Goal: Task Accomplishment & Management: Manage account settings

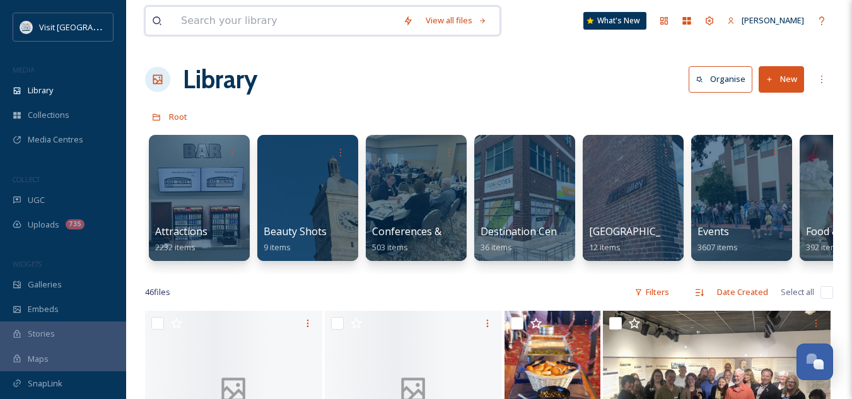
click at [240, 27] on input at bounding box center [286, 21] width 222 height 28
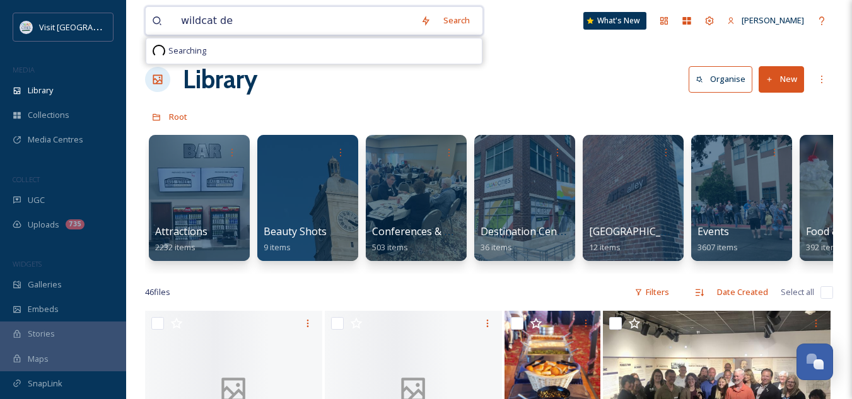
type input "wildcat den"
type input "w"
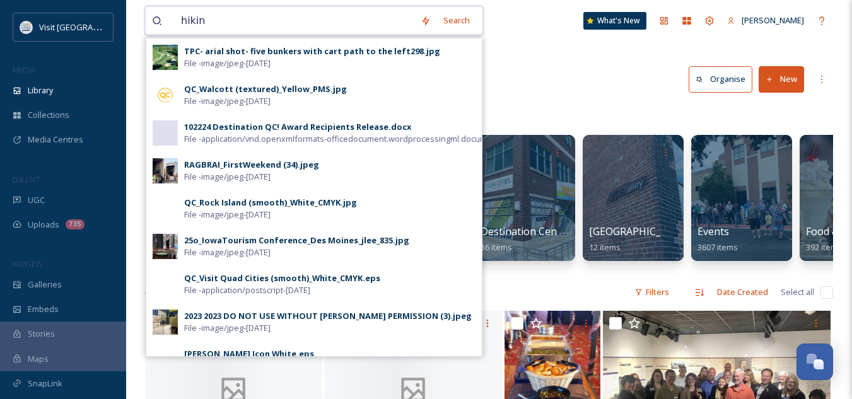
type input "hiking"
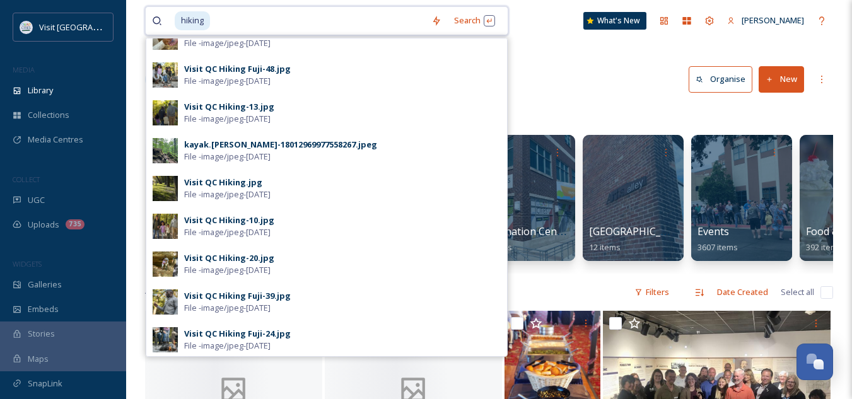
scroll to position [437, 0]
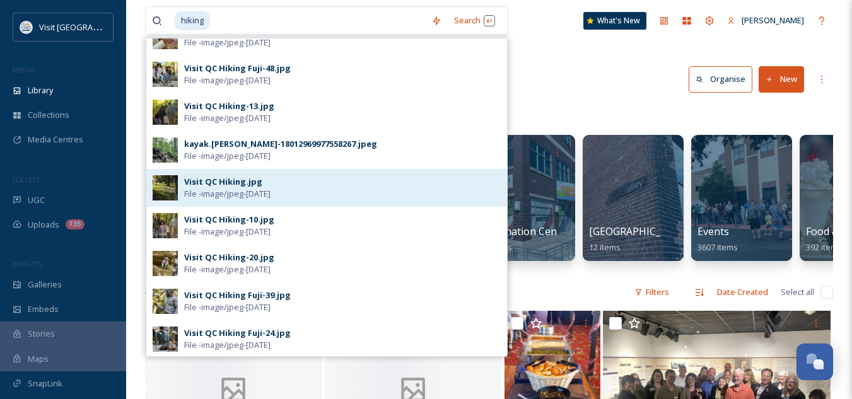
click at [238, 192] on span "File - image/jpeg - [DATE]" at bounding box center [227, 194] width 86 height 12
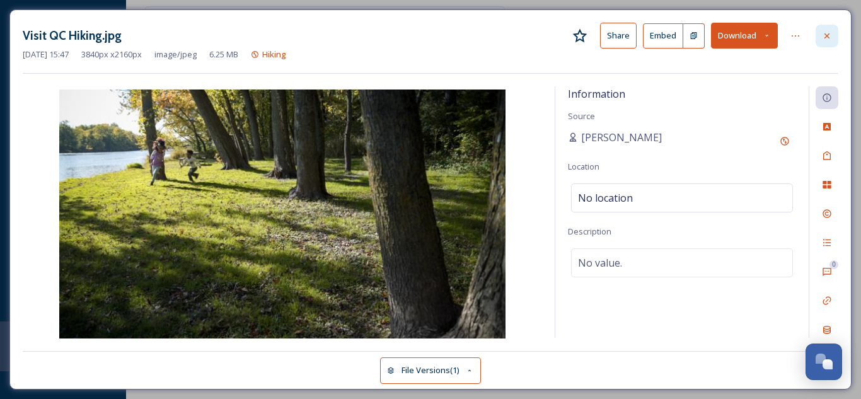
click at [826, 33] on icon at bounding box center [827, 36] width 10 height 10
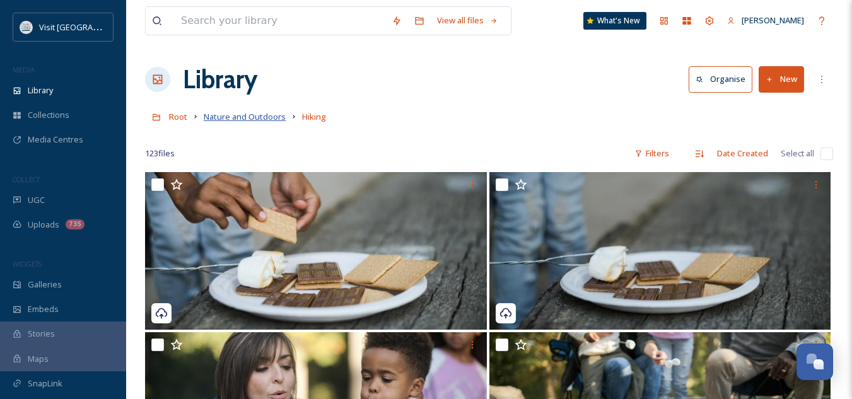
click at [257, 112] on span "Nature and Outdoors" at bounding box center [245, 116] width 82 height 11
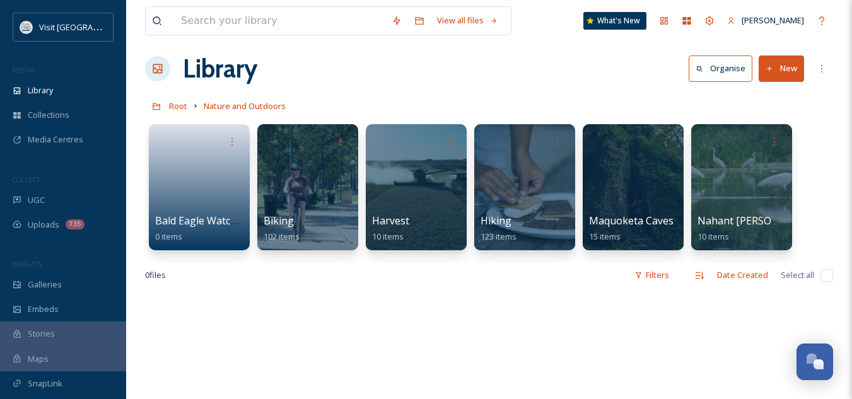
scroll to position [11, 0]
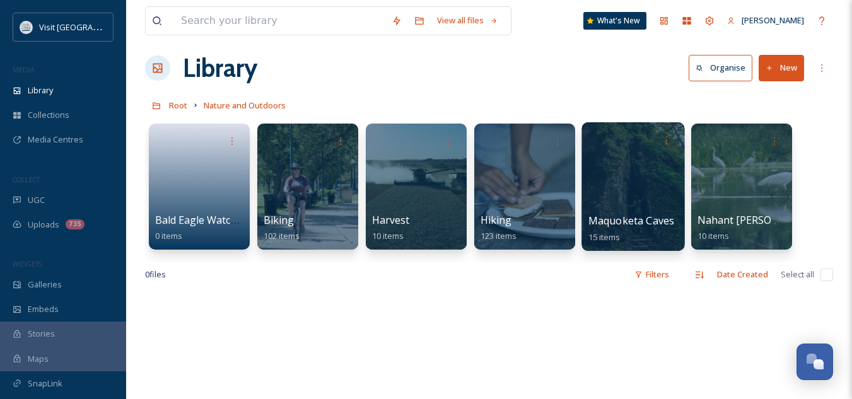
click at [649, 218] on span "Maquoketa Caves" at bounding box center [631, 221] width 86 height 14
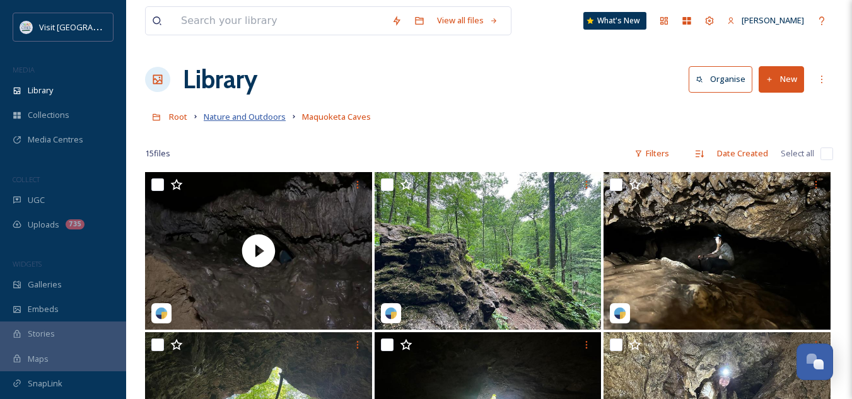
click at [246, 116] on span "Nature and Outdoors" at bounding box center [245, 116] width 82 height 11
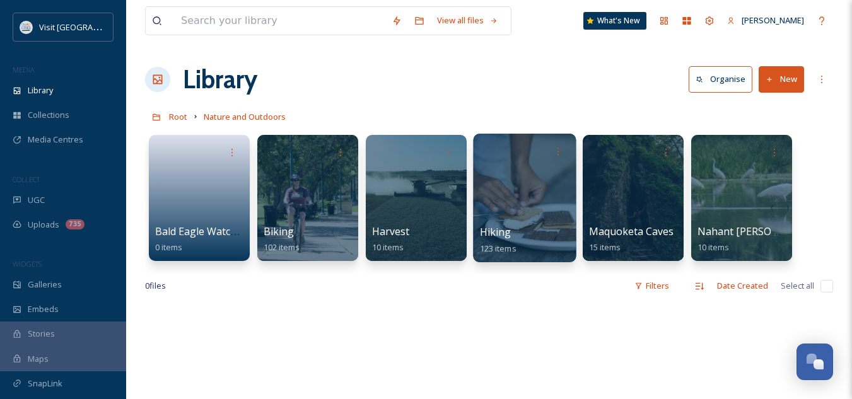
click at [502, 229] on span "Hiking" at bounding box center [496, 232] width 32 height 14
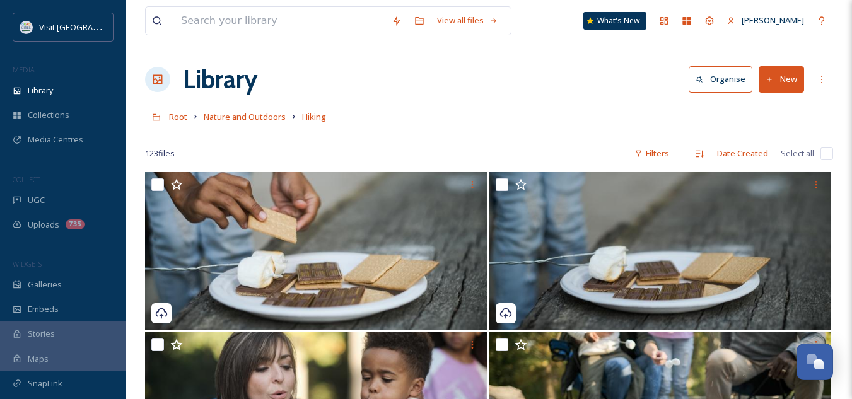
click at [779, 79] on button "New" at bounding box center [781, 79] width 45 height 26
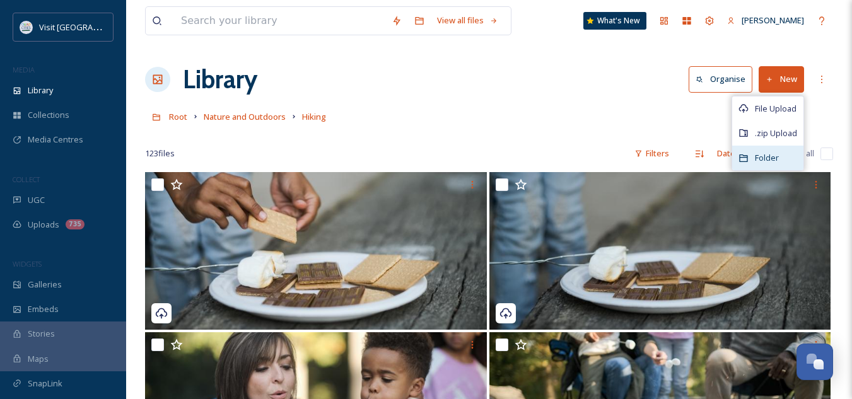
click at [771, 160] on span "Folder" at bounding box center [767, 158] width 24 height 12
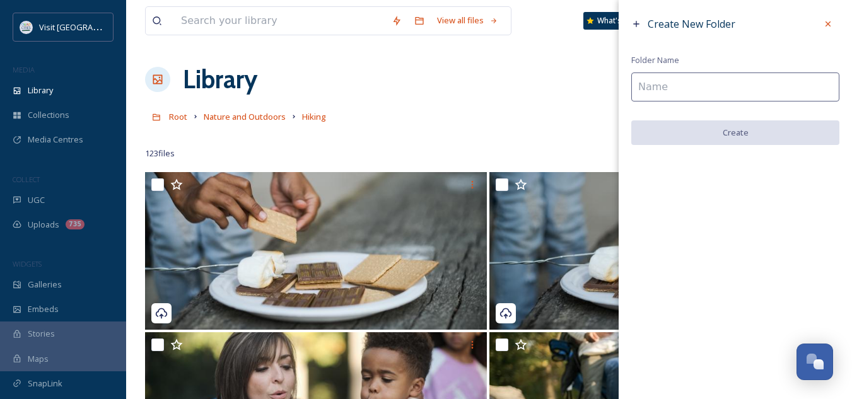
click at [718, 99] on input at bounding box center [735, 87] width 208 height 29
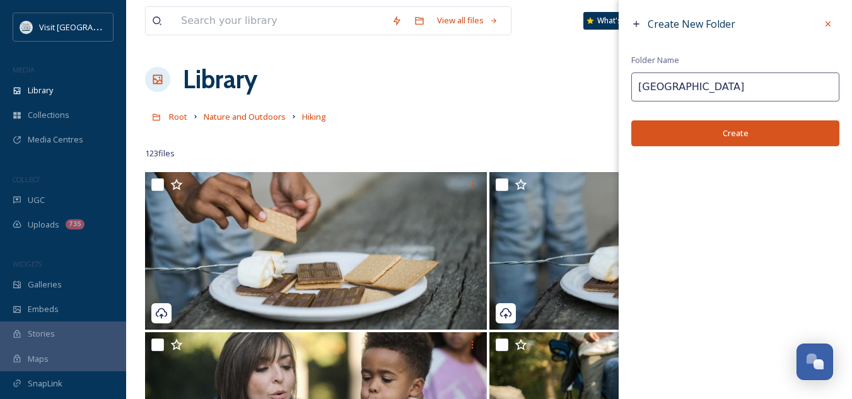
type input "[GEOGRAPHIC_DATA]"
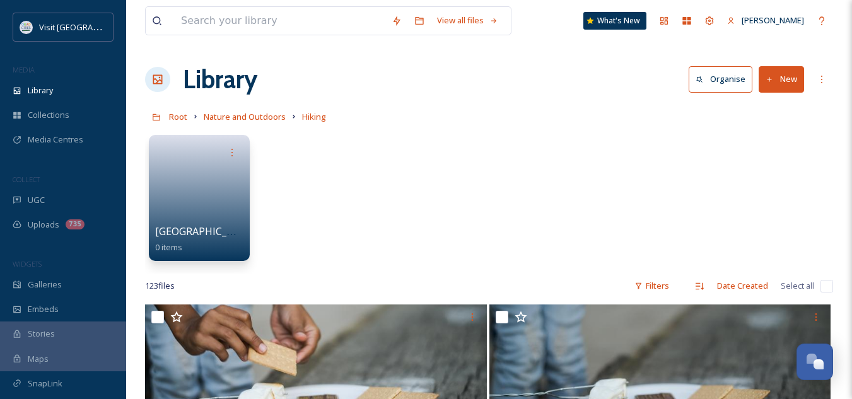
click at [823, 284] on input "checkbox" at bounding box center [826, 286] width 13 height 13
checkbox input "true"
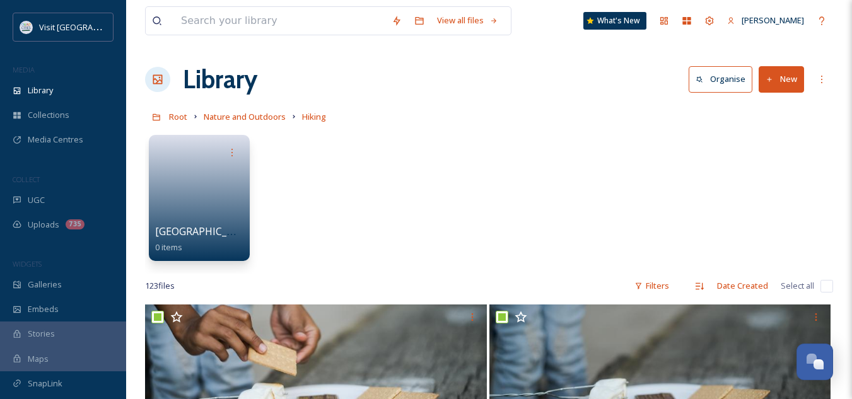
checkbox input "true"
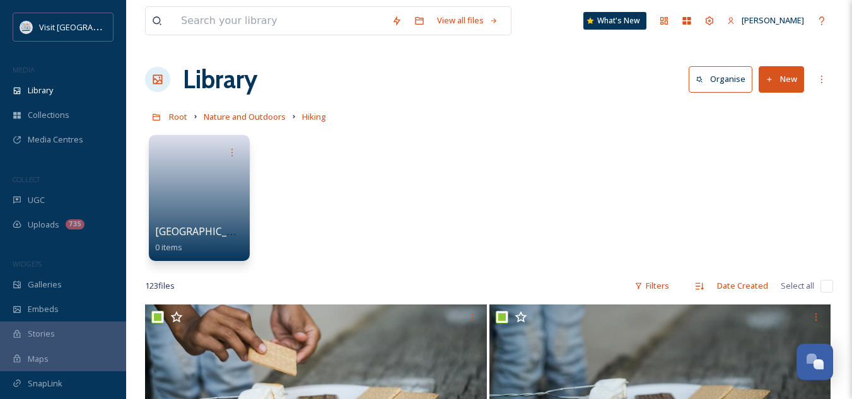
checkbox input "true"
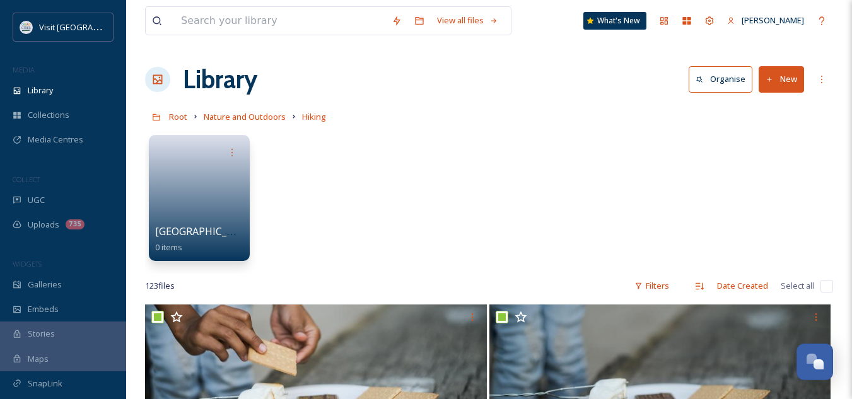
checkbox input "true"
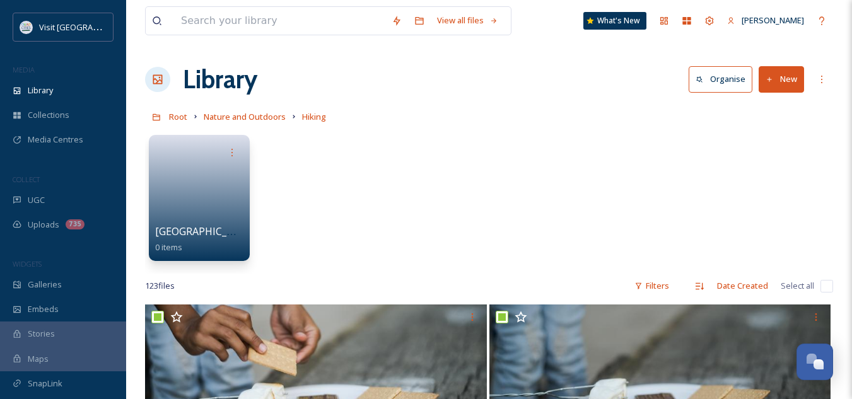
checkbox input "true"
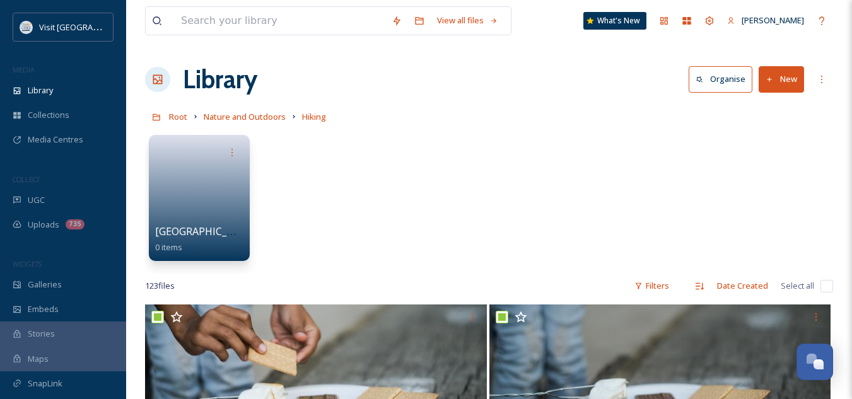
checkbox input "true"
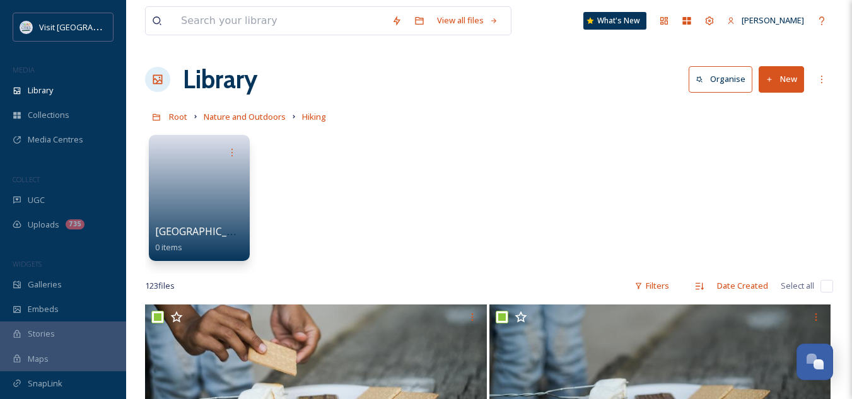
checkbox input "true"
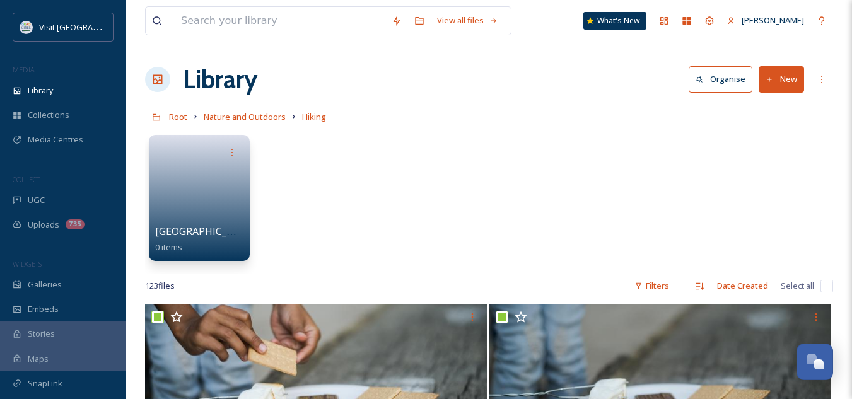
checkbox input "true"
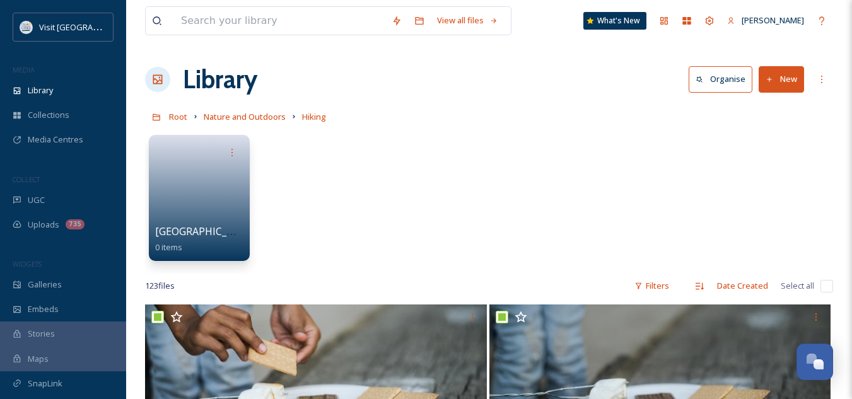
checkbox input "true"
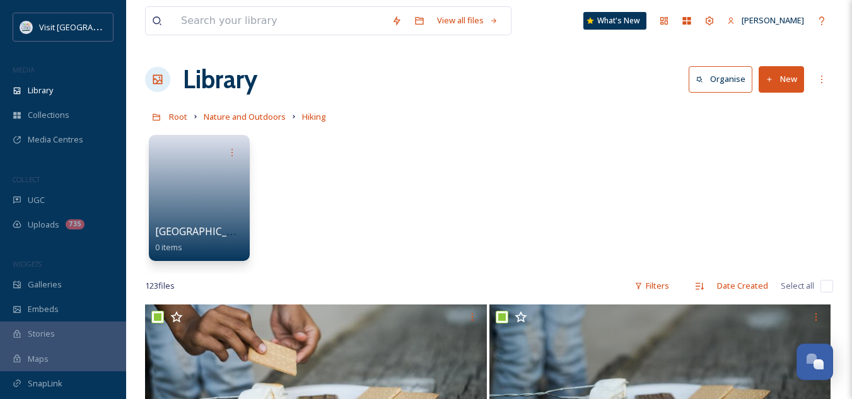
checkbox input "true"
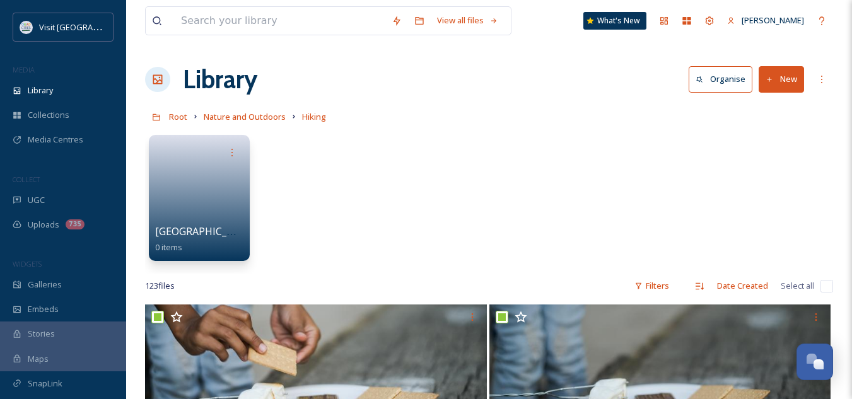
checkbox input "true"
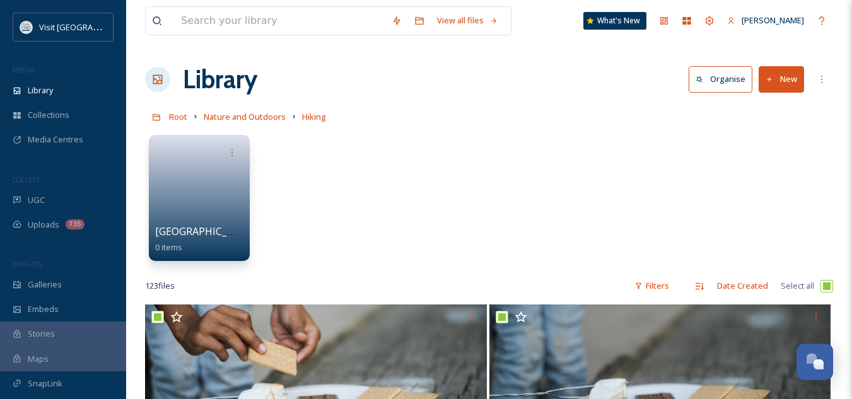
checkbox input "true"
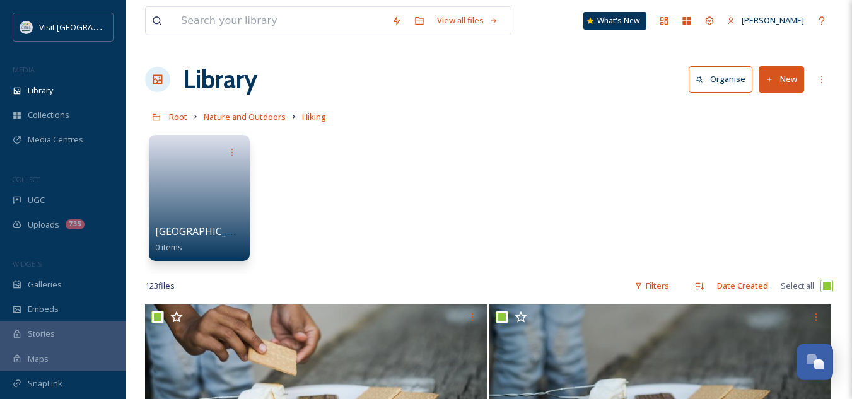
checkbox input "true"
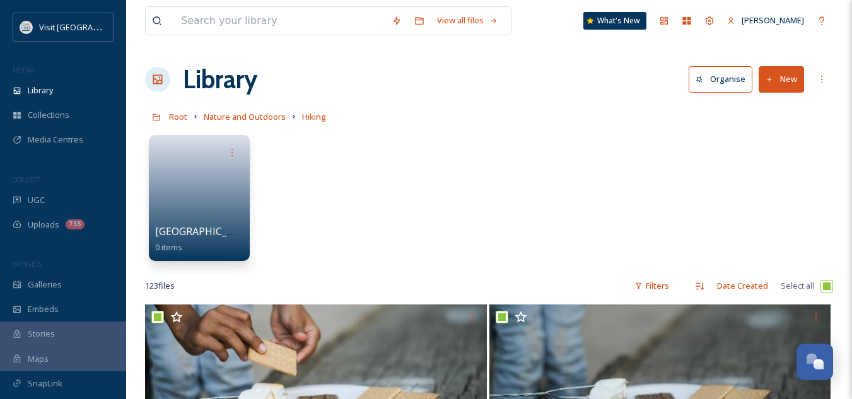
checkbox input "true"
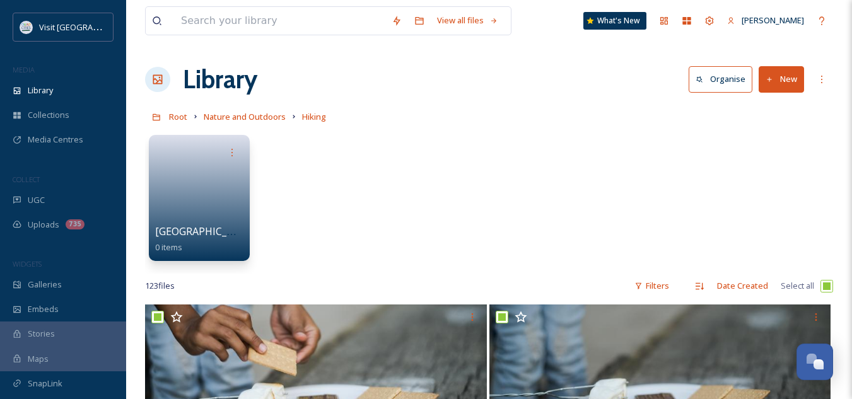
checkbox input "true"
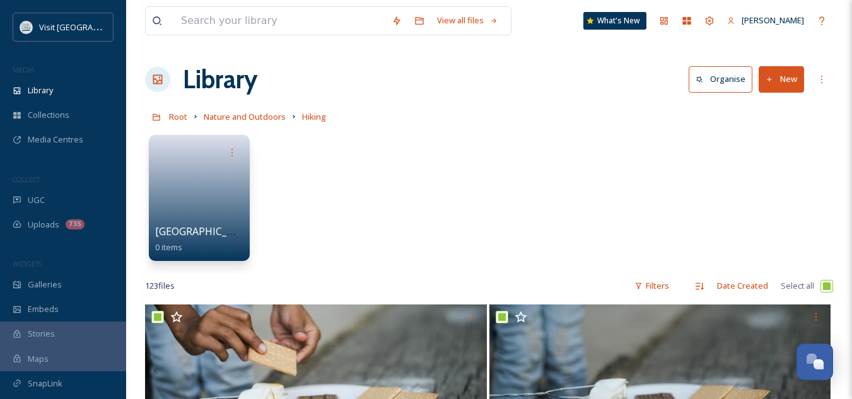
checkbox input "true"
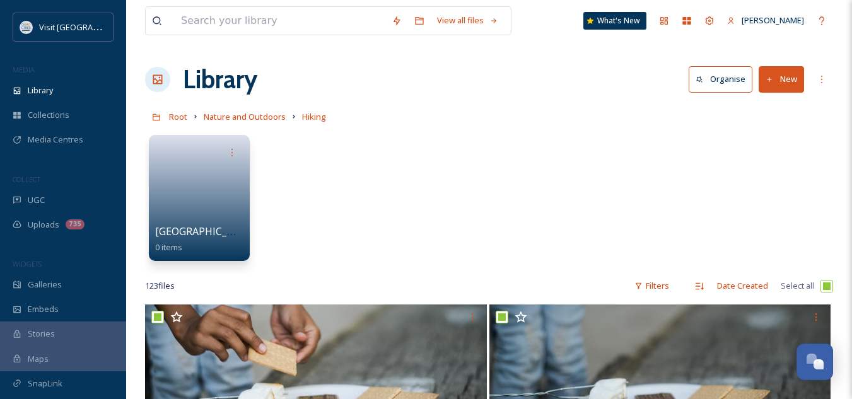
checkbox input "true"
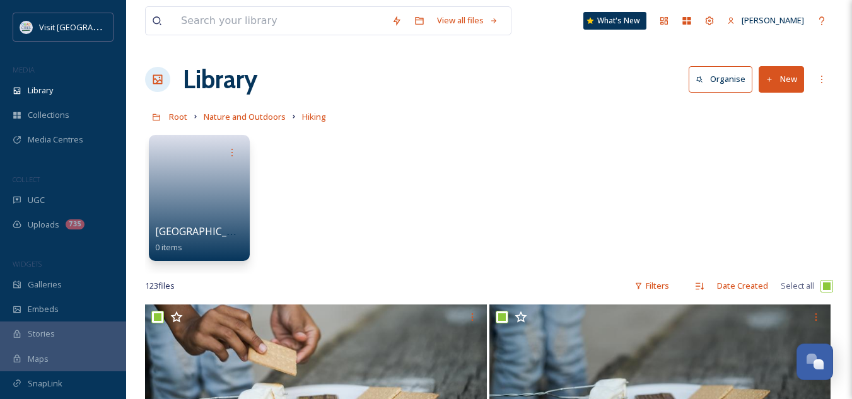
checkbox input "true"
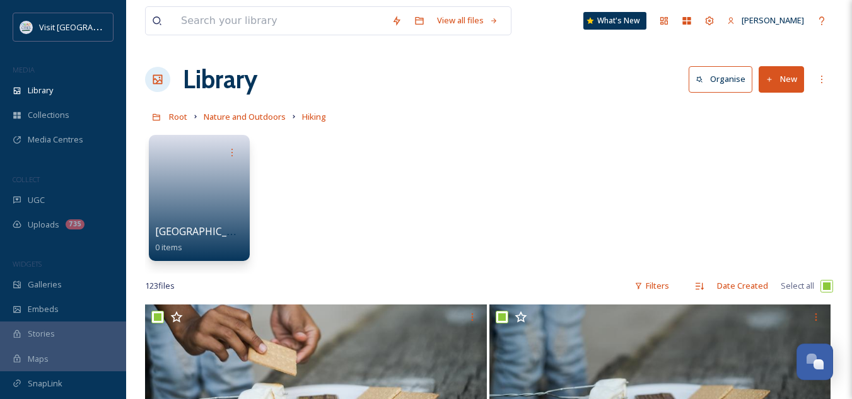
checkbox input "true"
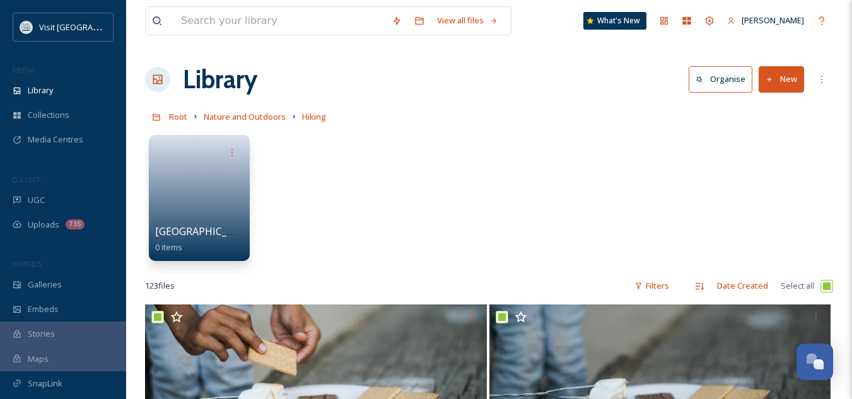
checkbox input "true"
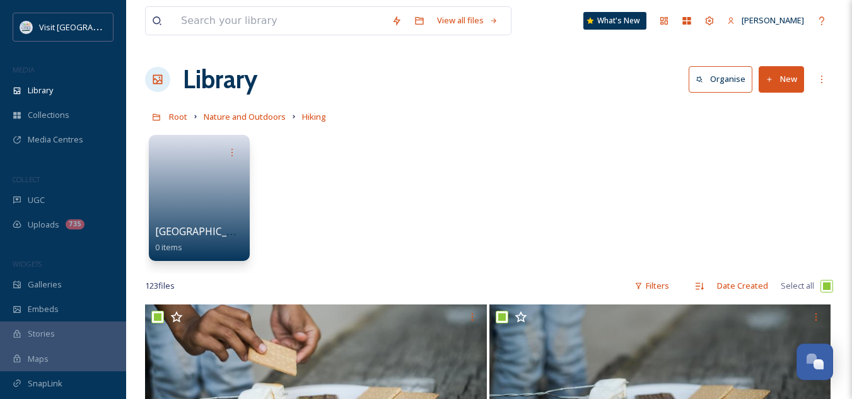
checkbox input "true"
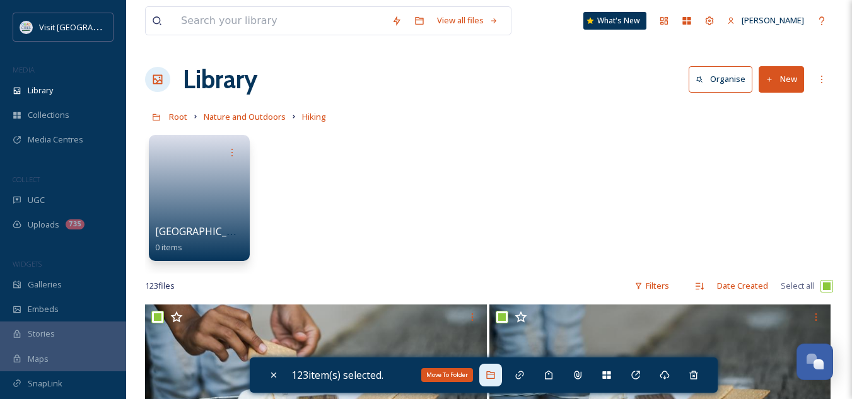
click at [489, 374] on icon at bounding box center [491, 375] width 10 height 10
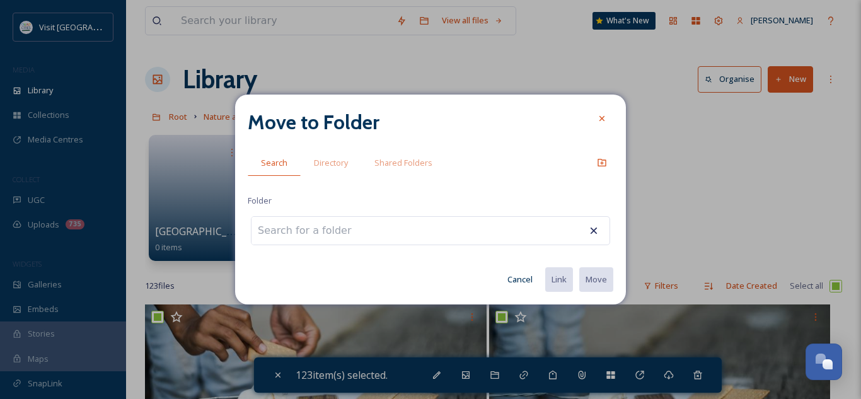
click at [366, 229] on input at bounding box center [321, 231] width 139 height 28
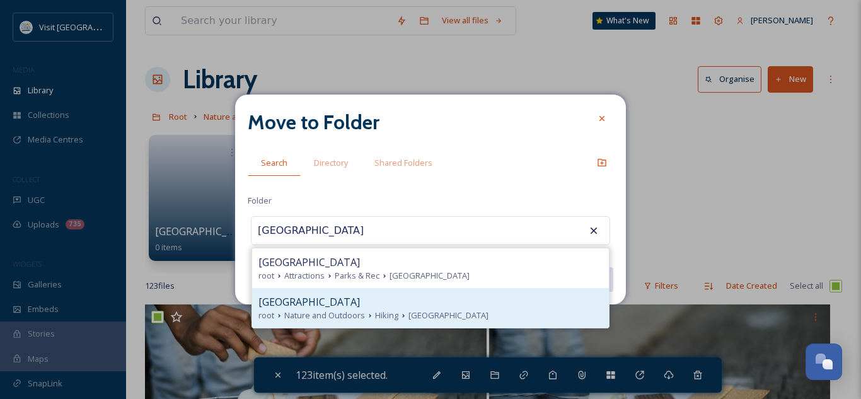
click at [407, 300] on div "[GEOGRAPHIC_DATA]" at bounding box center [431, 301] width 344 height 15
type input "[GEOGRAPHIC_DATA]"
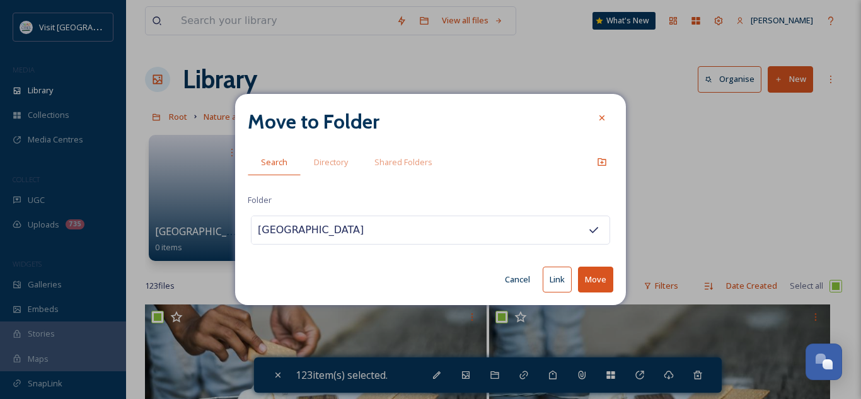
click at [596, 281] on button "Move" at bounding box center [595, 280] width 35 height 26
checkbox input "false"
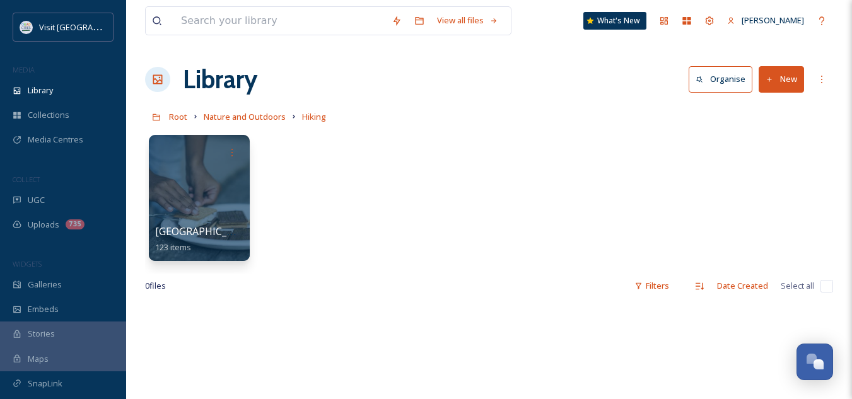
click at [779, 73] on button "New" at bounding box center [781, 79] width 45 height 26
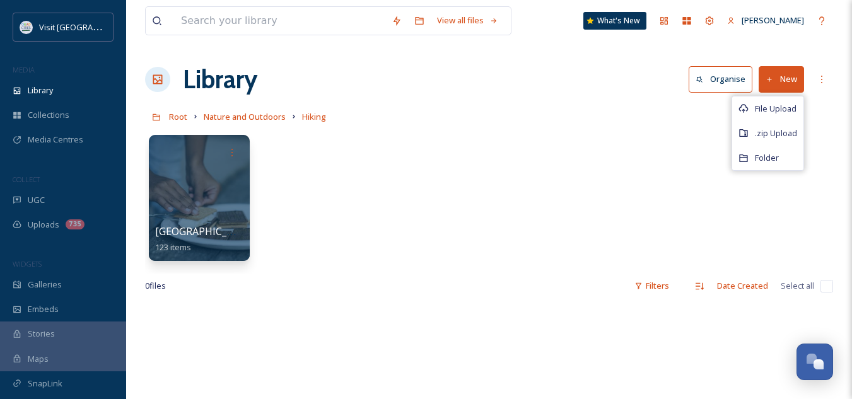
click at [779, 73] on button "New" at bounding box center [781, 79] width 45 height 26
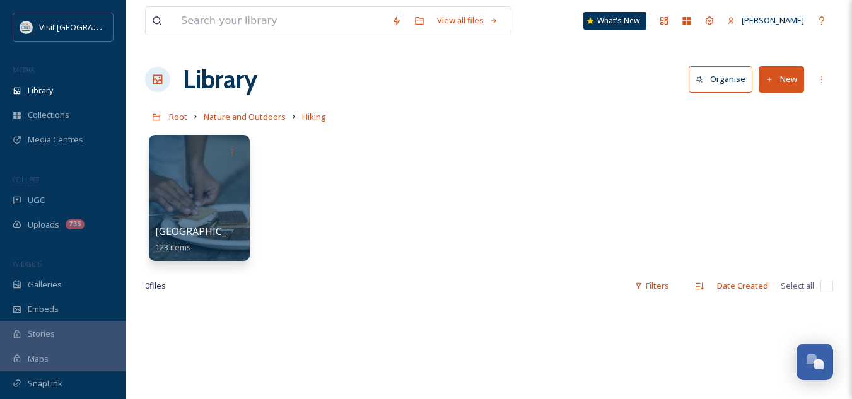
click at [779, 73] on button "New" at bounding box center [781, 79] width 45 height 26
click at [545, 155] on div "[GEOGRAPHIC_DATA] 123 items" at bounding box center [489, 201] width 688 height 145
click at [786, 81] on button "New" at bounding box center [781, 79] width 45 height 26
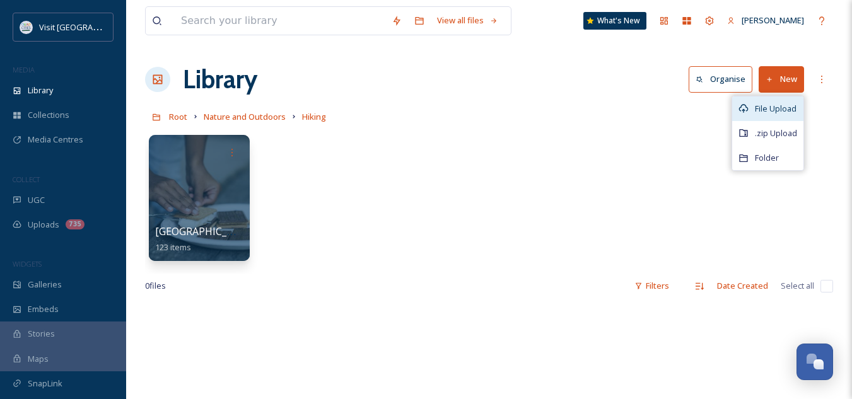
click at [766, 114] on span "File Upload" at bounding box center [776, 109] width 42 height 12
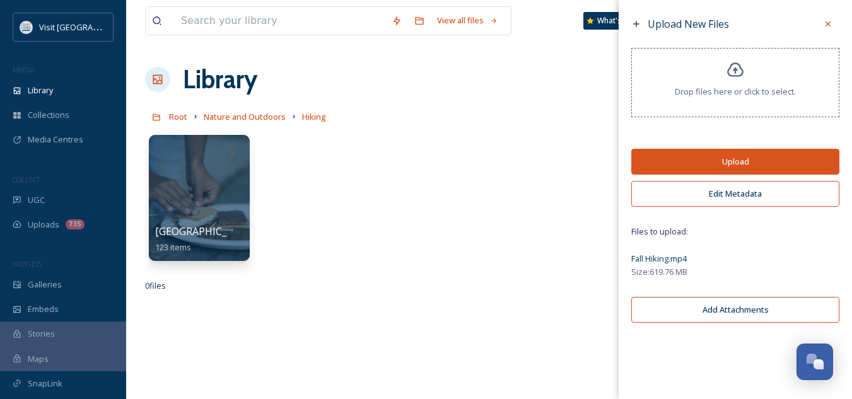
click at [750, 156] on button "Upload" at bounding box center [735, 162] width 208 height 26
